Goal: Information Seeking & Learning: Find specific fact

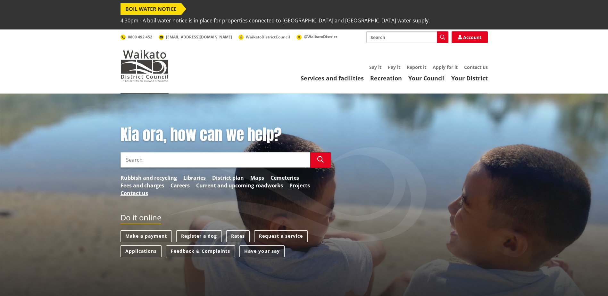
click at [176, 152] on input "Search" at bounding box center [215, 159] width 190 height 15
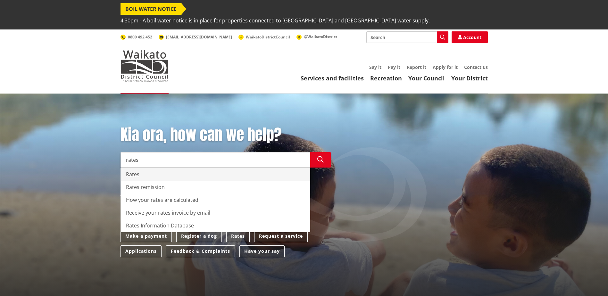
click at [151, 168] on div "Rates" at bounding box center [215, 174] width 189 height 13
type input "Rates"
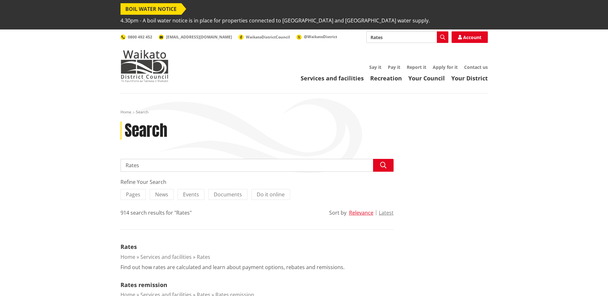
scroll to position [32, 0]
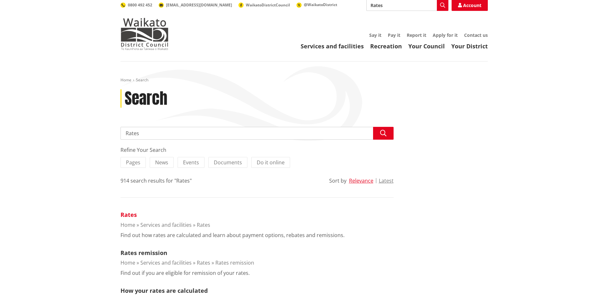
click at [132, 211] on link "Rates" at bounding box center [128, 215] width 16 height 8
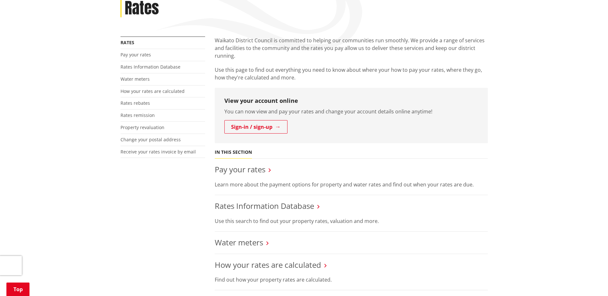
scroll to position [128, 0]
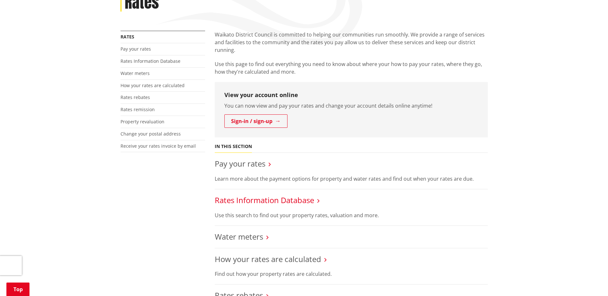
click at [281, 195] on link "Rates Information Database" at bounding box center [264, 200] width 99 height 11
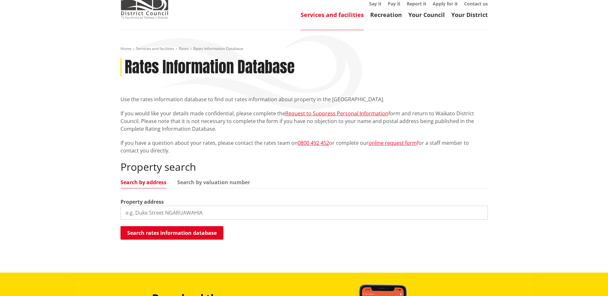
scroll to position [64, 0]
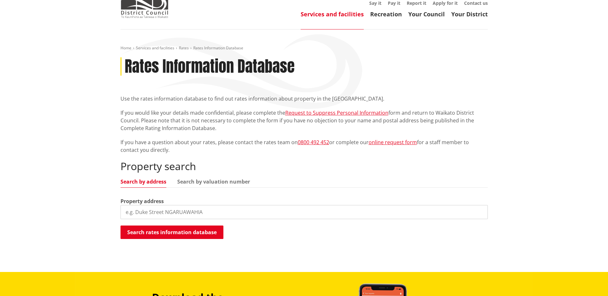
click at [183, 205] on input "search" at bounding box center [303, 212] width 367 height 14
type input "24b henderson"
click at [169, 225] on button "Search rates information database" at bounding box center [171, 231] width 103 height 13
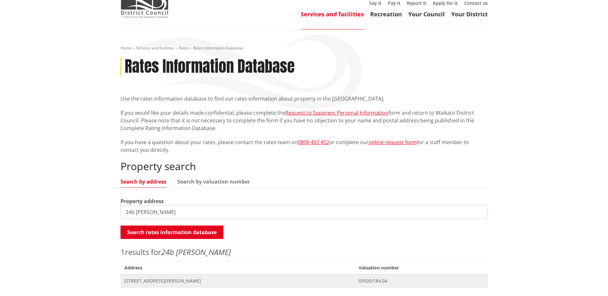
click at [198, 278] on span "[STREET_ADDRESS][PERSON_NAME]" at bounding box center [237, 281] width 227 height 6
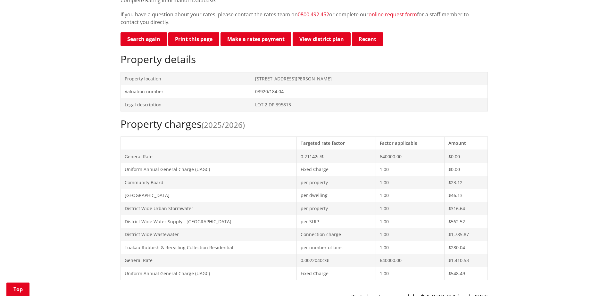
scroll to position [160, 0]
